Goal: Find specific page/section: Locate a particular part of the current website

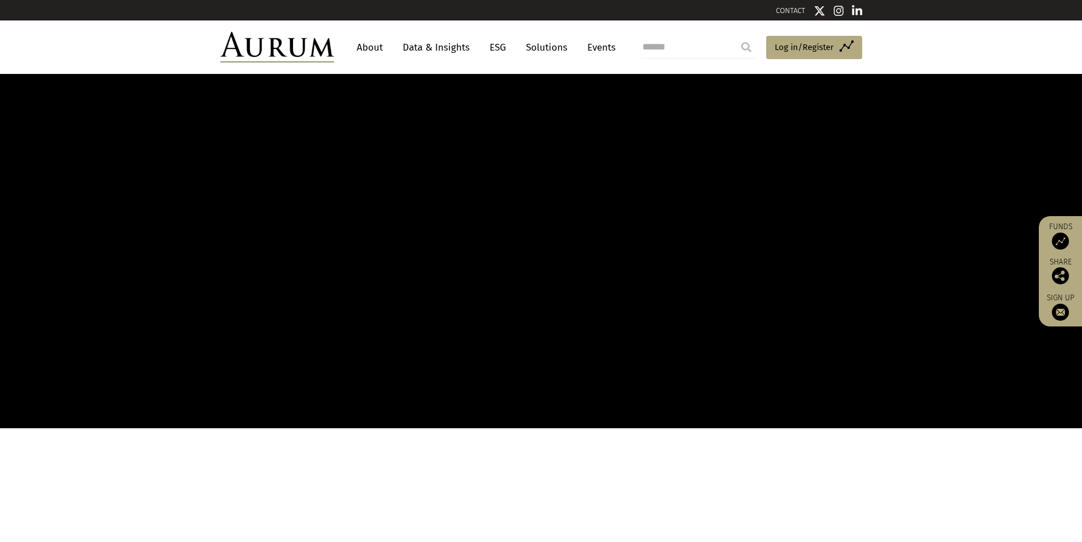
click at [375, 49] on link "About" at bounding box center [370, 47] width 38 height 21
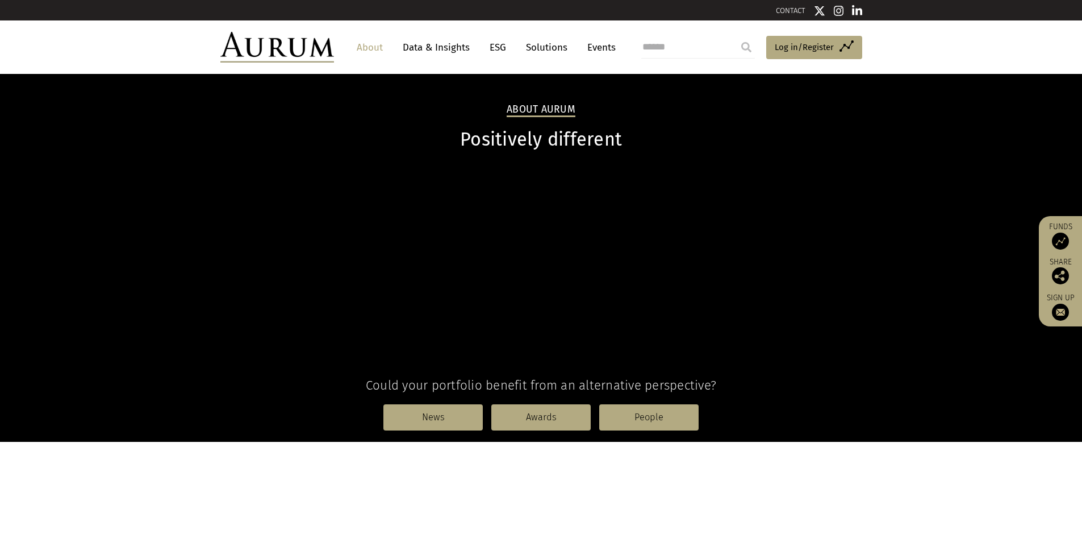
scroll to position [227, 0]
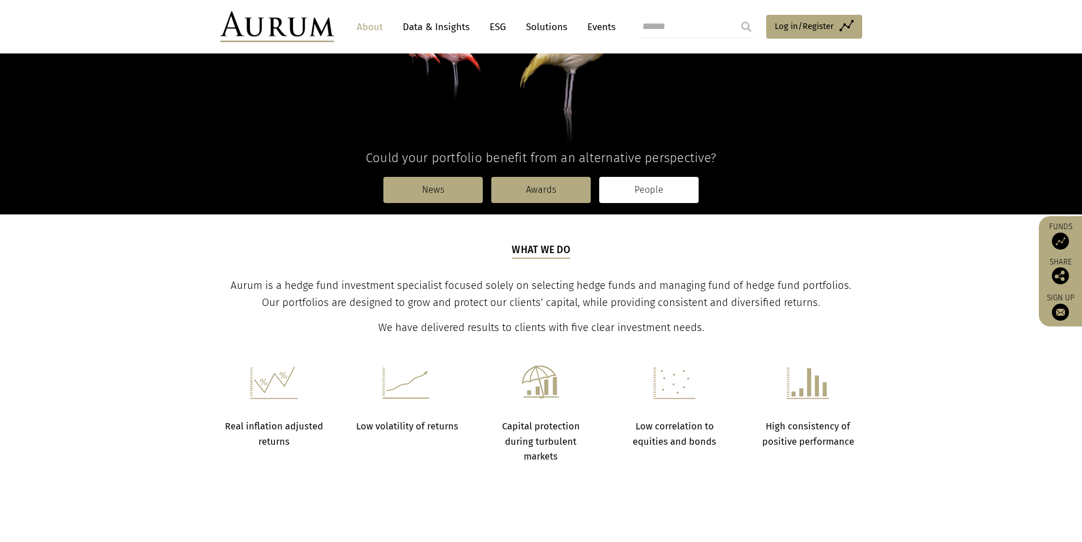
click at [632, 201] on link "People" at bounding box center [648, 190] width 99 height 26
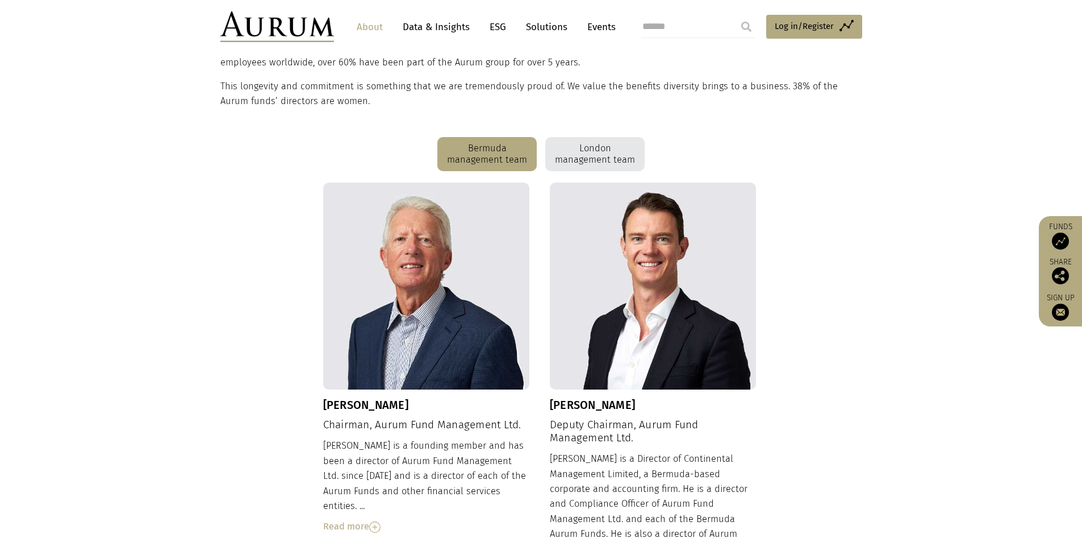
scroll to position [171, 0]
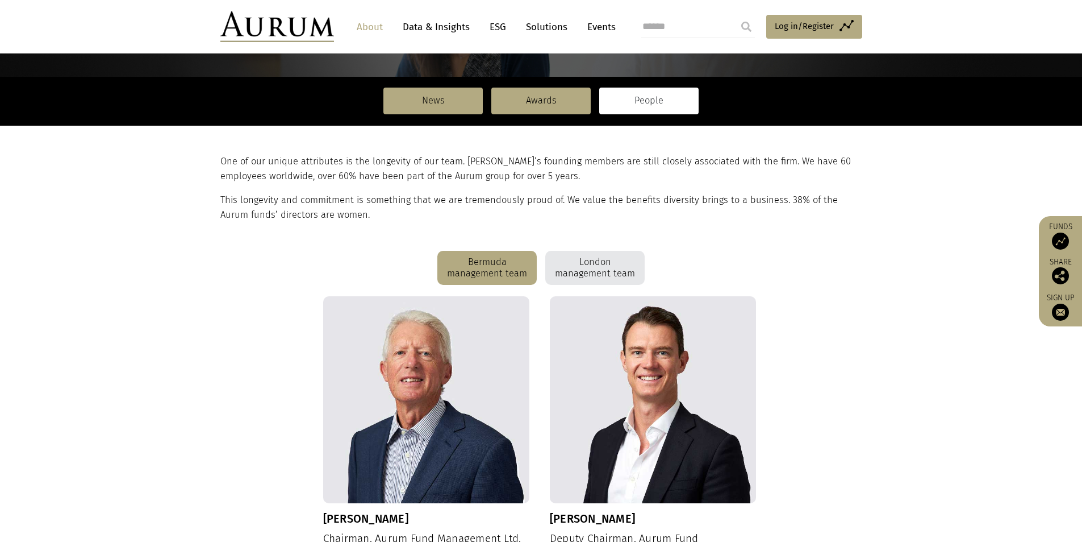
click at [576, 280] on div "London management team" at bounding box center [594, 268] width 99 height 34
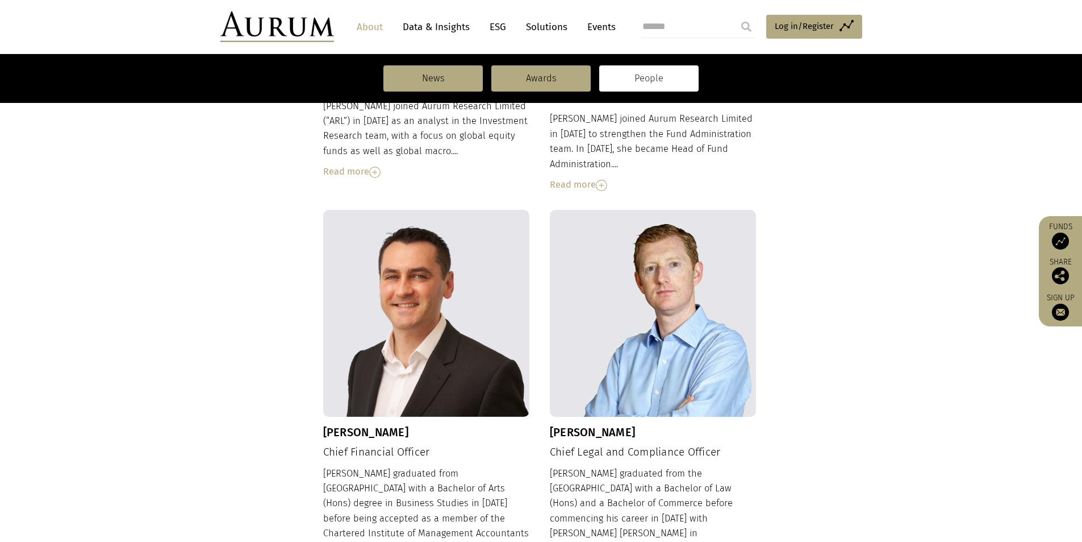
scroll to position [1211, 0]
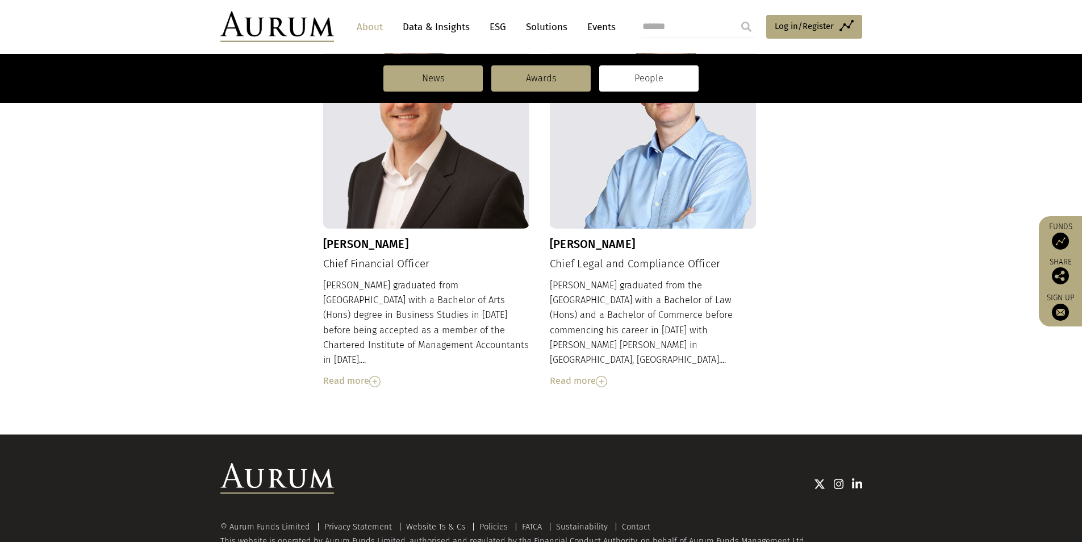
click at [580, 373] on div "Read more" at bounding box center [653, 380] width 207 height 15
